Goal: Transaction & Acquisition: Purchase product/service

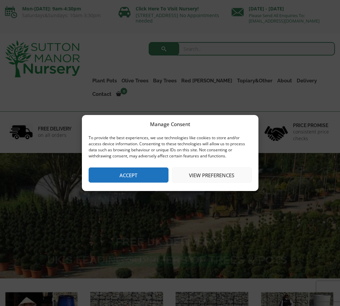
click at [141, 172] on button "Accept" at bounding box center [129, 174] width 80 height 15
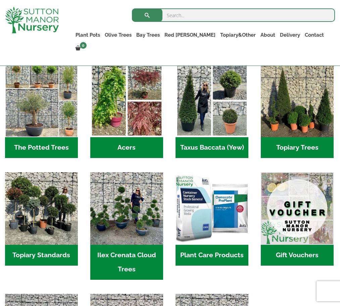
scroll to position [454, 0]
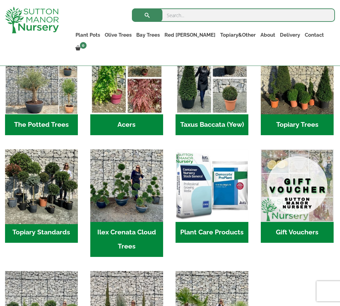
click at [43, 161] on img "Visit product category Topiary Standards" at bounding box center [41, 185] width 77 height 77
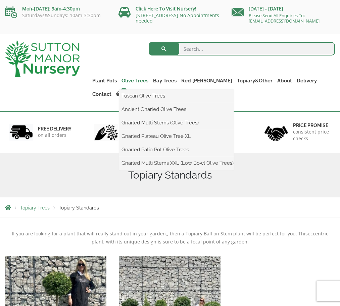
click at [141, 80] on link "Olive Trees" at bounding box center [135, 80] width 32 height 9
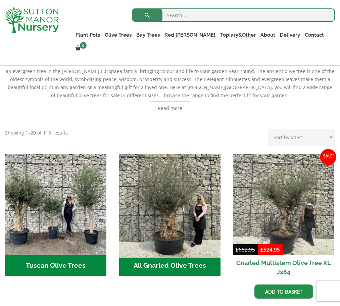
scroll to position [151, 0]
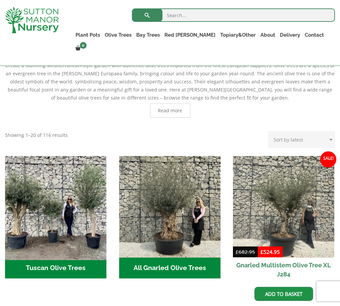
click at [47, 214] on img "Visit product category Tuscan Olive Trees" at bounding box center [55, 206] width 107 height 107
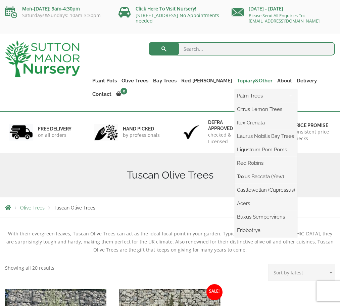
click at [235, 81] on link "Topiary&Other" at bounding box center [255, 80] width 40 height 9
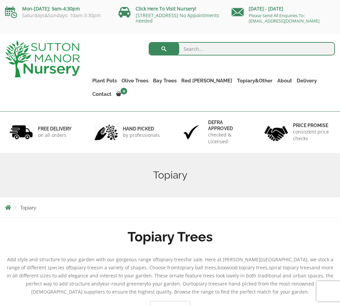
click at [114, 169] on h1 "Topiary" at bounding box center [170, 175] width 330 height 12
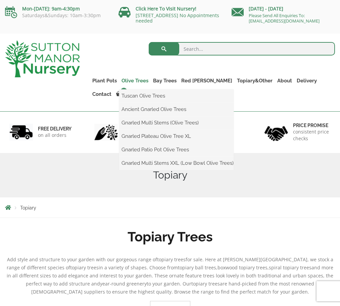
click at [137, 80] on link "Olive Trees" at bounding box center [135, 80] width 32 height 9
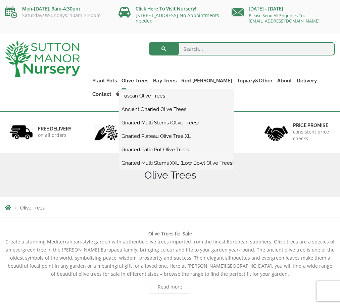
click at [141, 95] on link "Tuscan Olive Trees" at bounding box center [176, 96] width 115 height 10
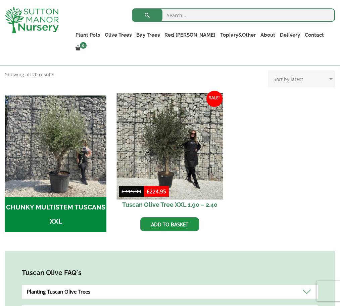
scroll to position [168, 0]
click at [177, 143] on img at bounding box center [170, 146] width 107 height 107
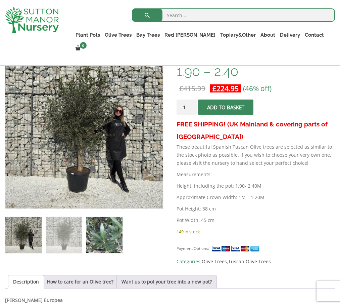
scroll to position [119, 0]
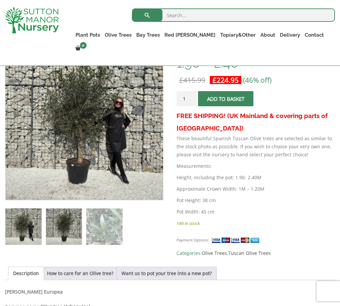
click at [73, 225] on img at bounding box center [64, 226] width 36 height 36
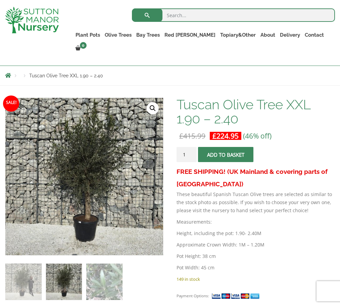
scroll to position [64, 0]
